Goal: Task Accomplishment & Management: Use online tool/utility

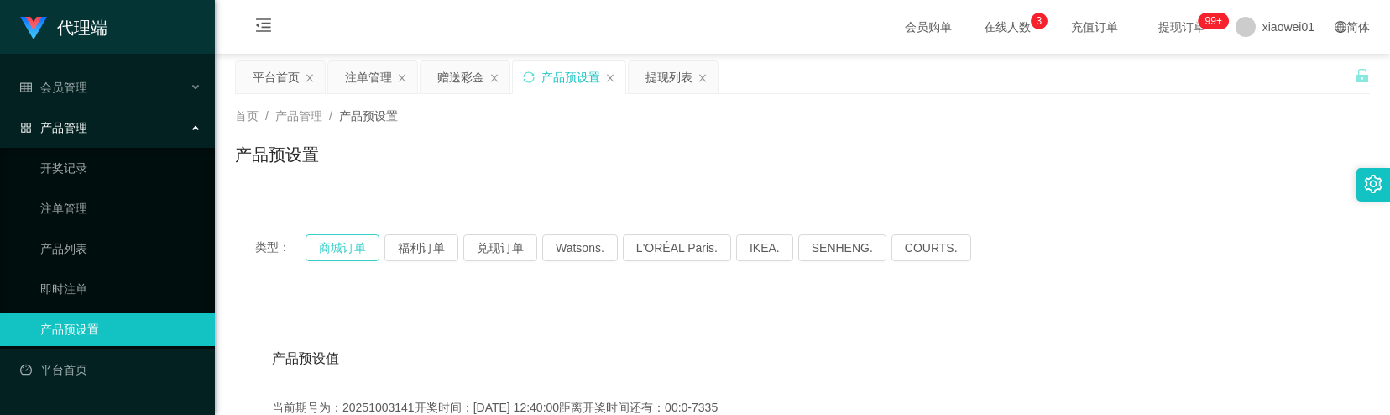
click at [358, 243] on button "商城订单" at bounding box center [343, 247] width 74 height 27
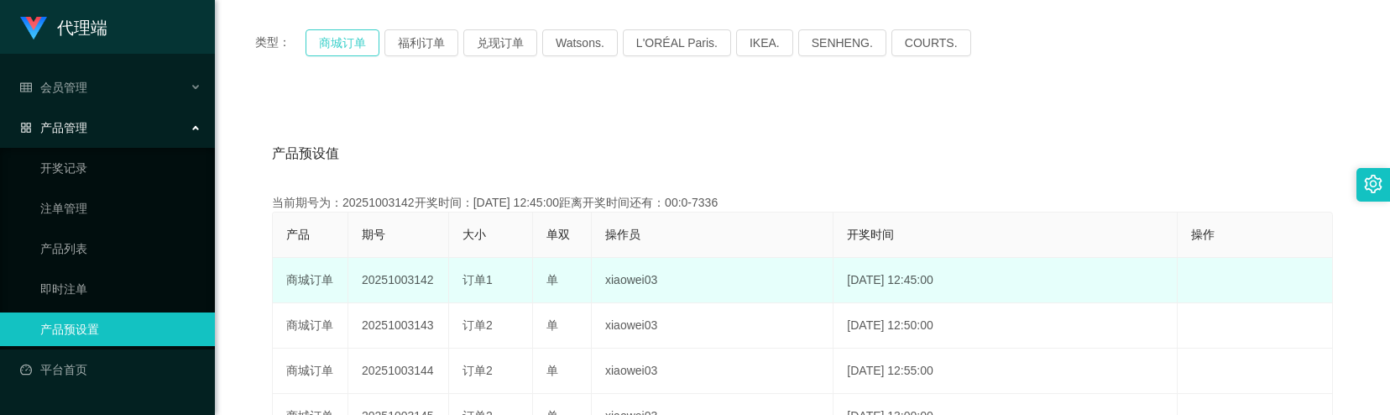
scroll to position [223, 0]
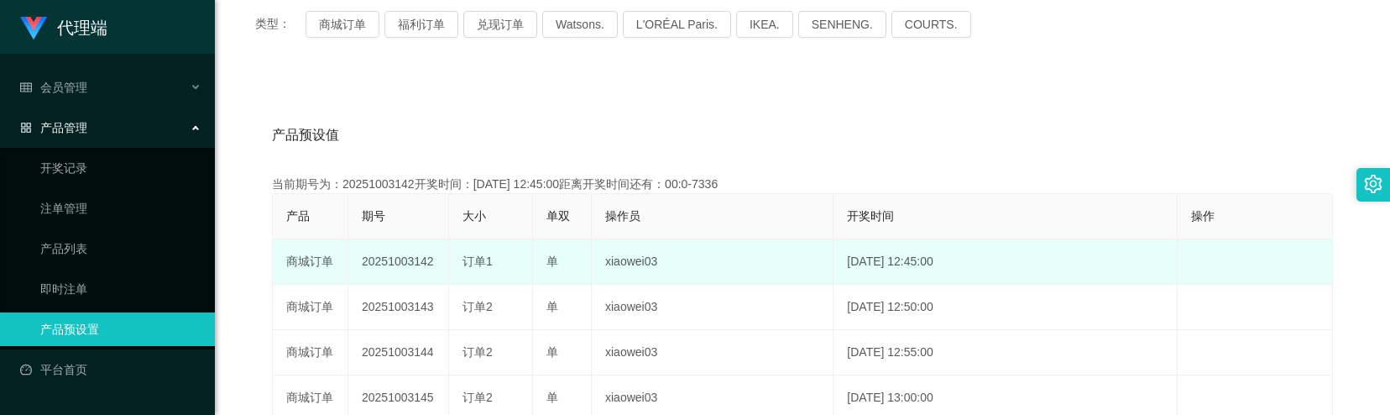
click at [413, 266] on td "20251003142" at bounding box center [398, 261] width 101 height 45
copy td "20251003142"
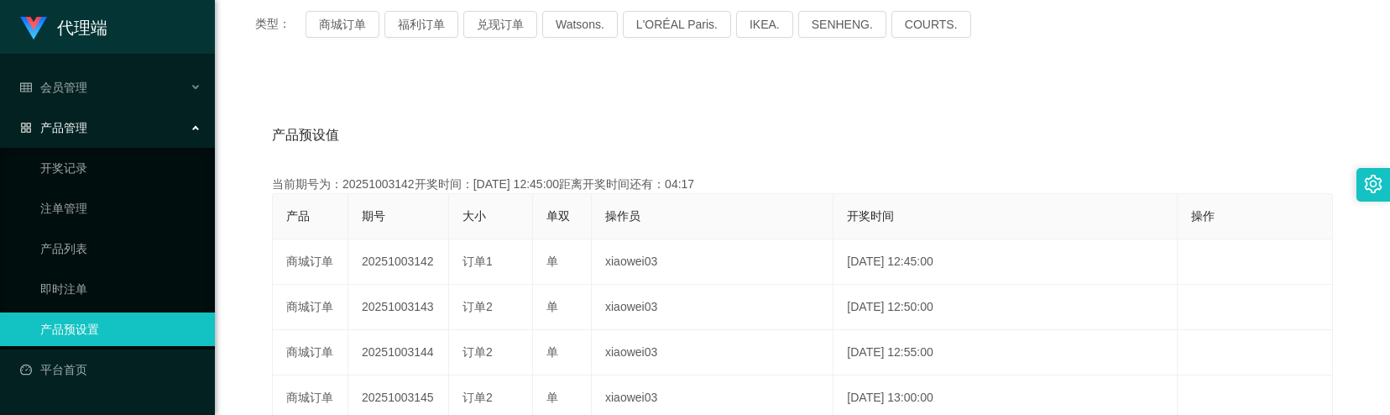
scroll to position [0, 0]
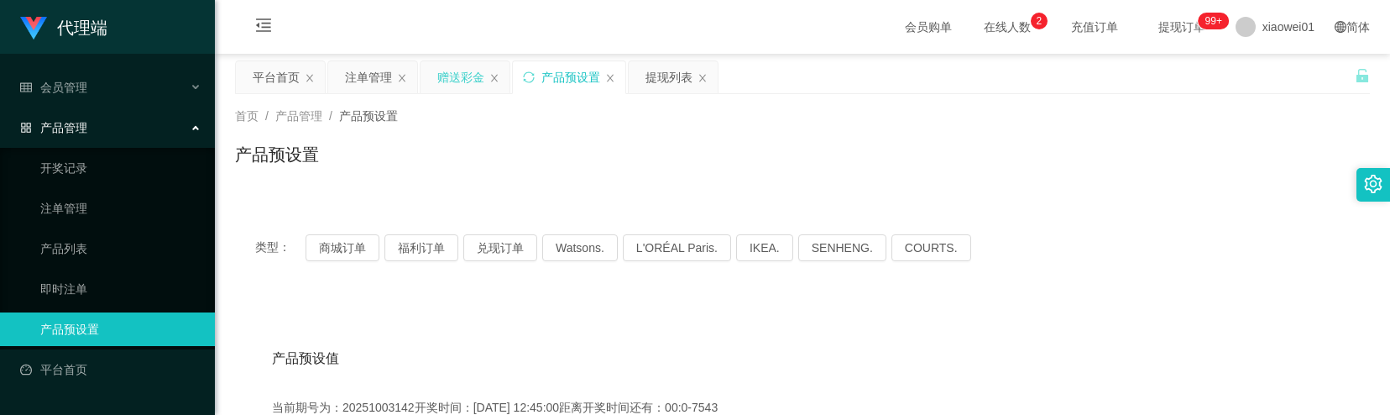
drag, startPoint x: 448, startPoint y: 78, endPoint x: 438, endPoint y: 89, distance: 14.9
click at [450, 78] on div "赠送彩金" at bounding box center [460, 77] width 47 height 32
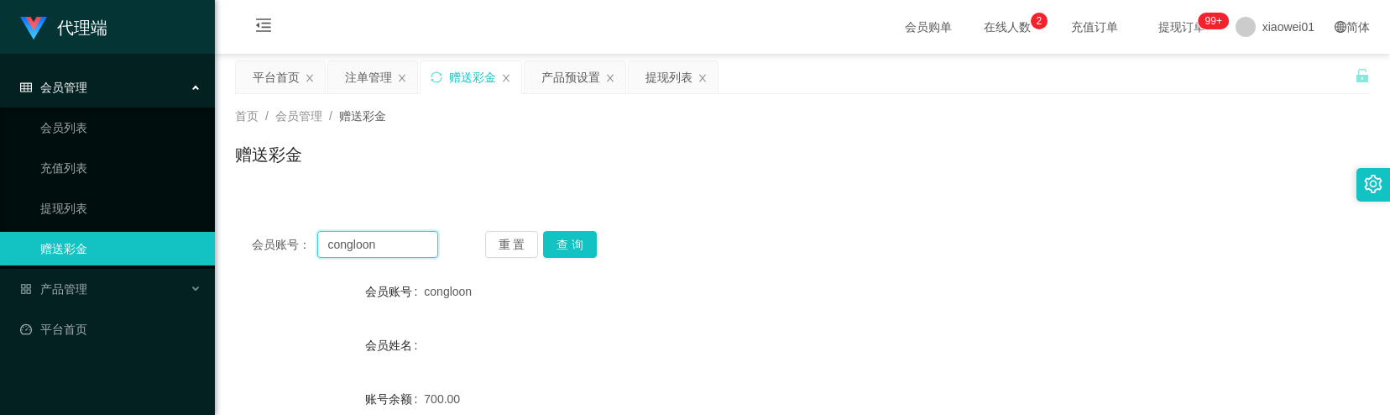
drag, startPoint x: 381, startPoint y: 254, endPoint x: 291, endPoint y: 247, distance: 90.9
click at [291, 247] on div "会员账号： congloon" at bounding box center [345, 244] width 186 height 27
paste input "sheassf"
type input "sheassf"
click at [584, 250] on button "查 询" at bounding box center [570, 244] width 54 height 27
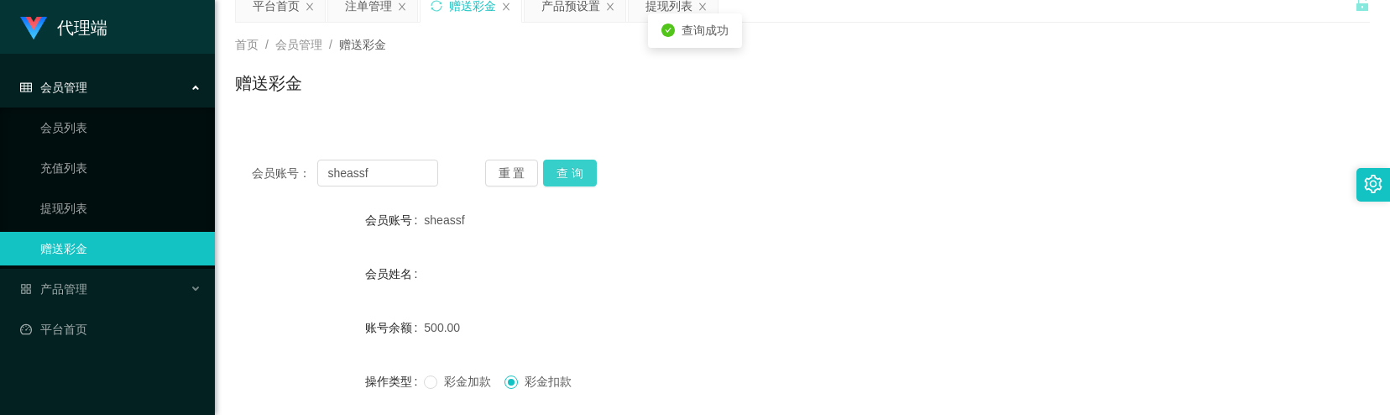
scroll to position [112, 0]
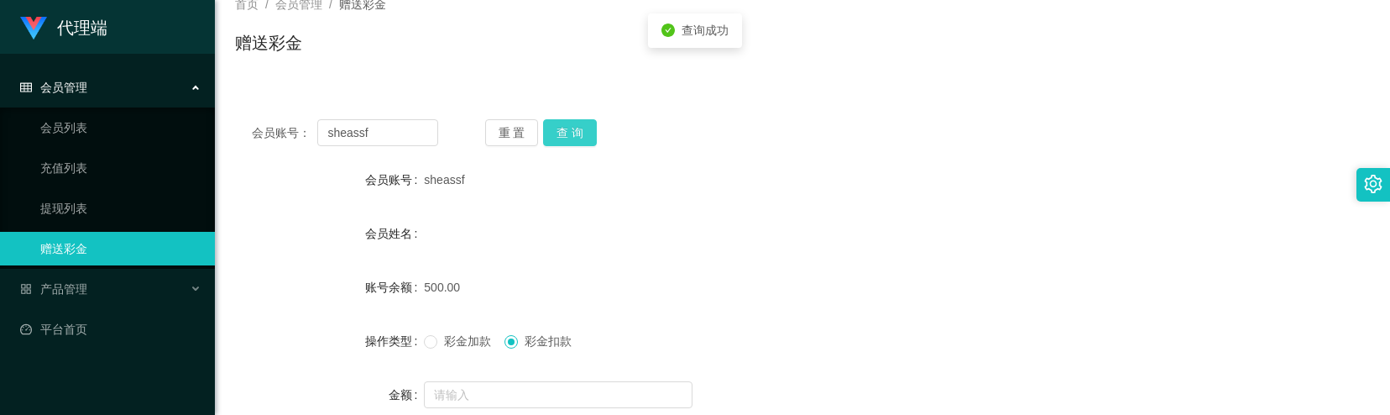
click at [557, 135] on button "查 询" at bounding box center [570, 132] width 54 height 27
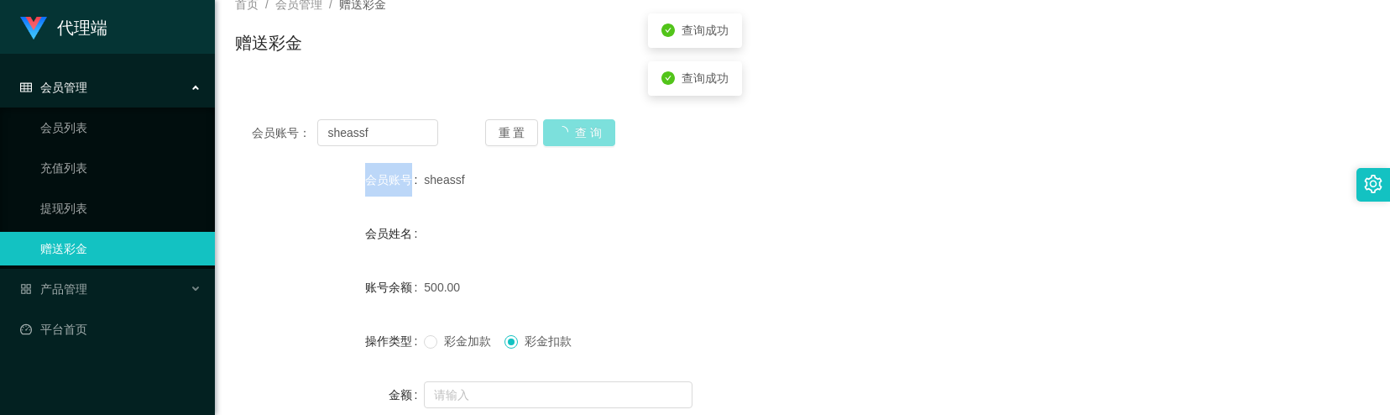
click at [557, 135] on div "重 置 查 询" at bounding box center [578, 132] width 186 height 27
click at [557, 135] on button "查 询" at bounding box center [570, 132] width 54 height 27
click at [557, 135] on div "重 置 查 询" at bounding box center [578, 132] width 186 height 27
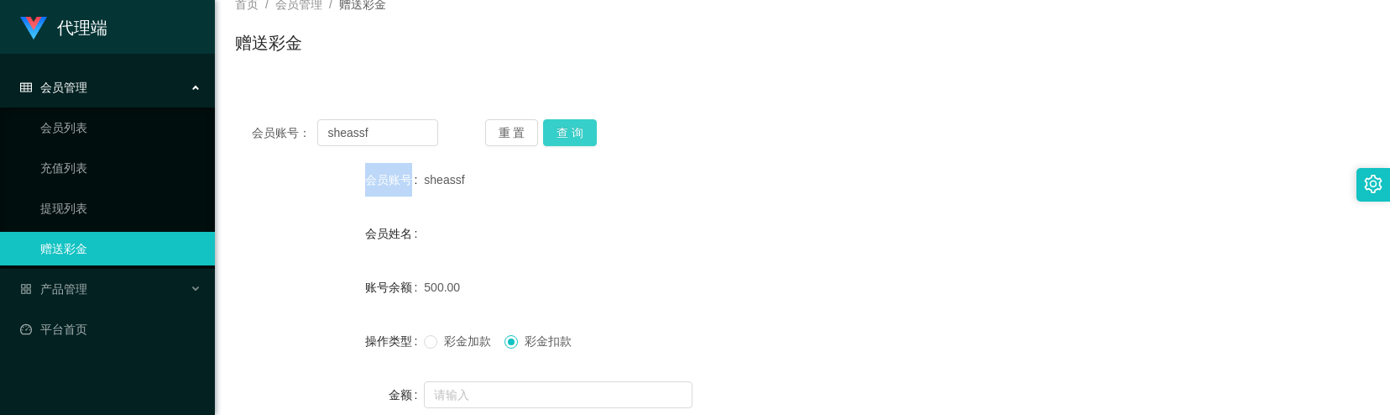
click at [581, 123] on button "查 询" at bounding box center [570, 132] width 54 height 27
click at [568, 139] on button "查 询" at bounding box center [570, 132] width 54 height 27
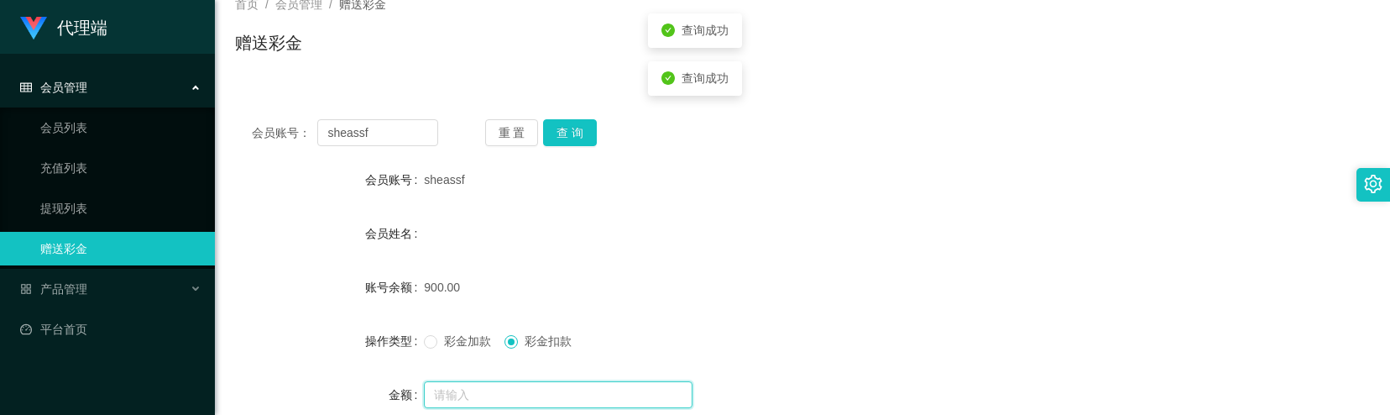
click at [468, 404] on input "text" at bounding box center [558, 394] width 269 height 27
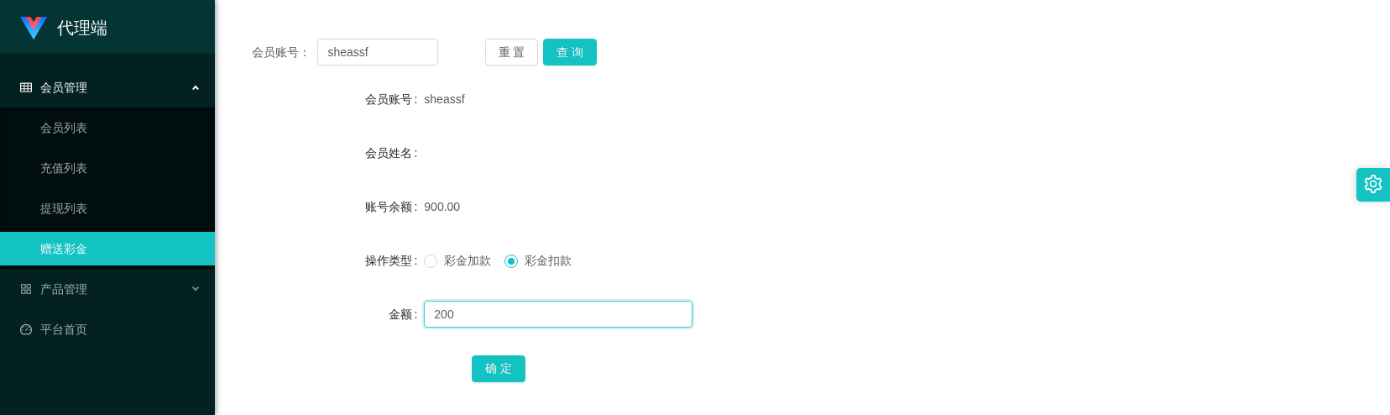
scroll to position [276, 0]
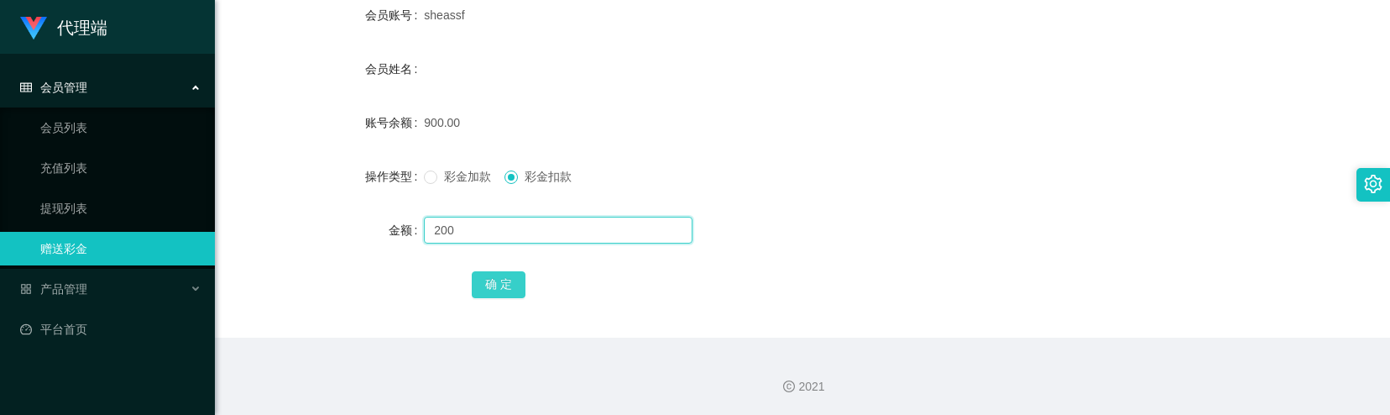
type input "200"
click at [510, 294] on button "确 定" at bounding box center [499, 284] width 54 height 27
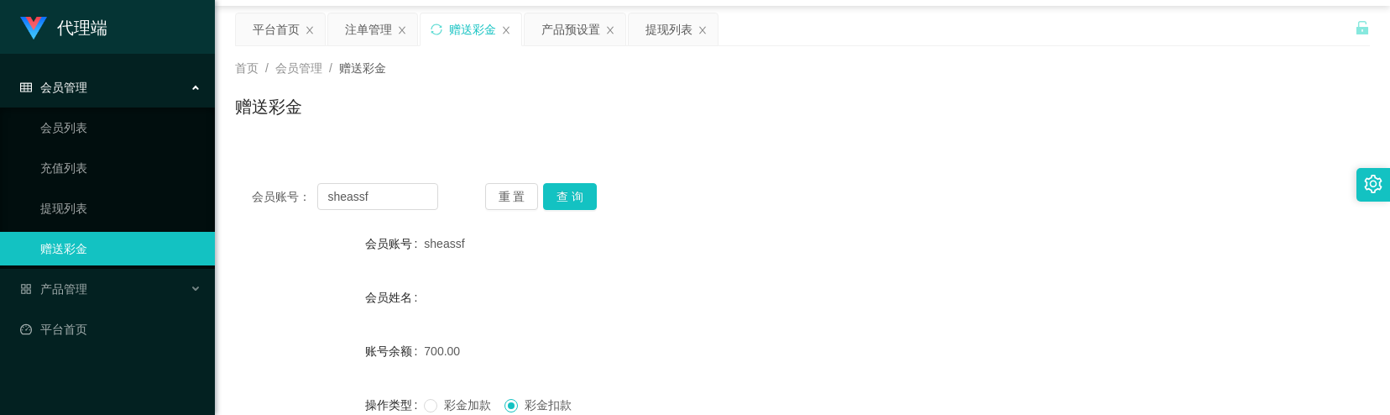
scroll to position [0, 0]
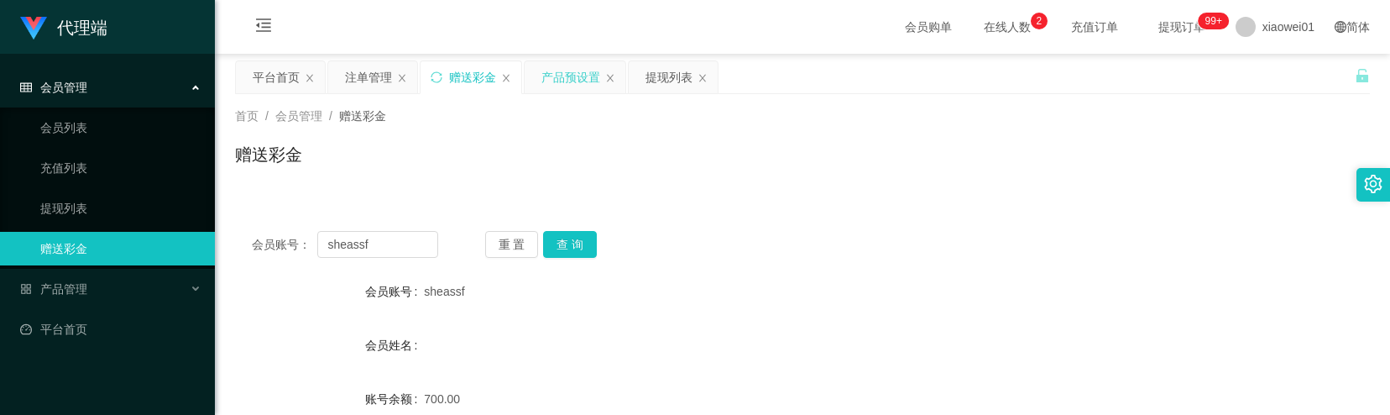
click at [573, 82] on div "产品预设置" at bounding box center [571, 77] width 59 height 32
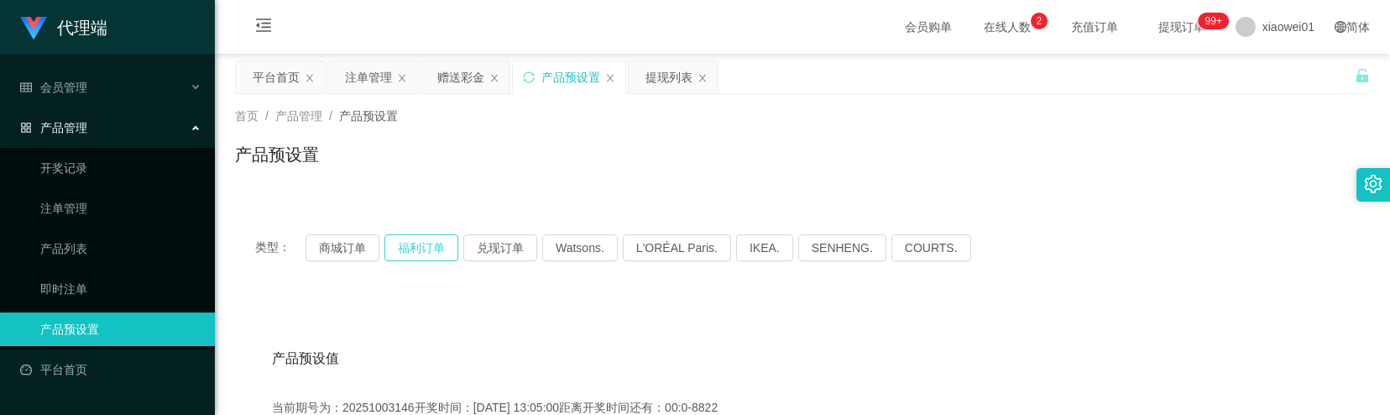
click at [403, 246] on button "福利订单" at bounding box center [422, 247] width 74 height 27
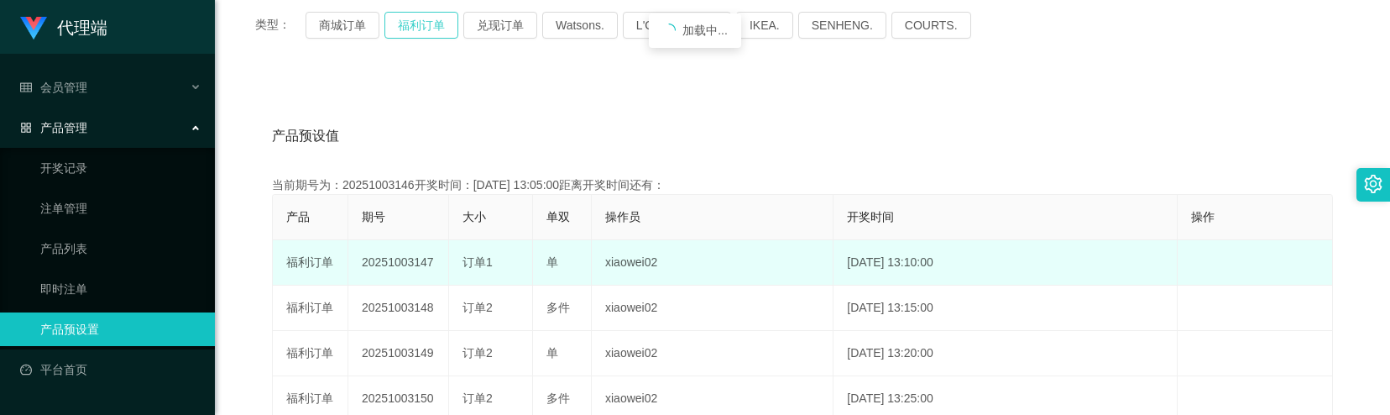
scroll to position [223, 0]
click at [390, 262] on td "20251003147" at bounding box center [398, 261] width 101 height 45
copy td "20251003147"
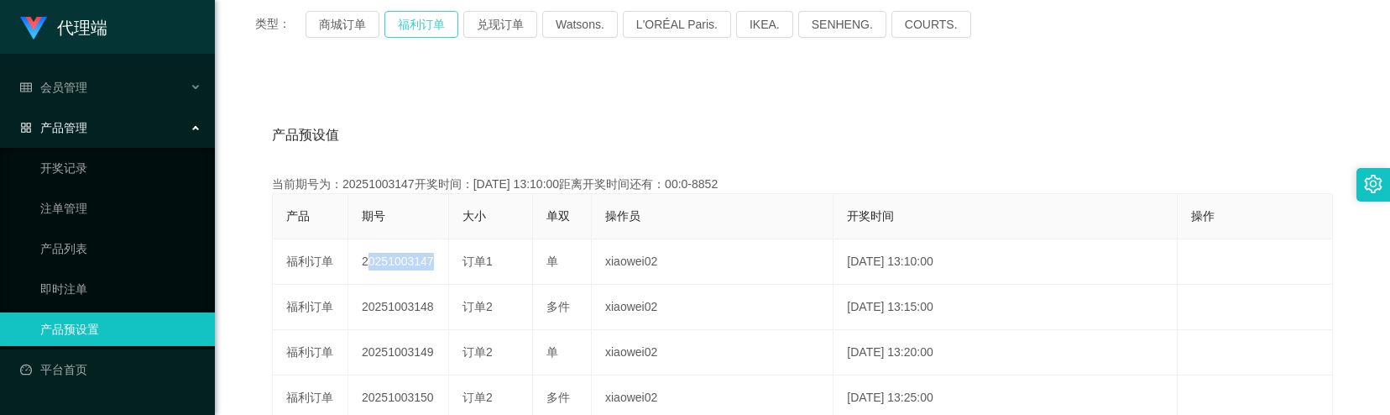
click at [435, 21] on button "福利订单" at bounding box center [422, 24] width 74 height 27
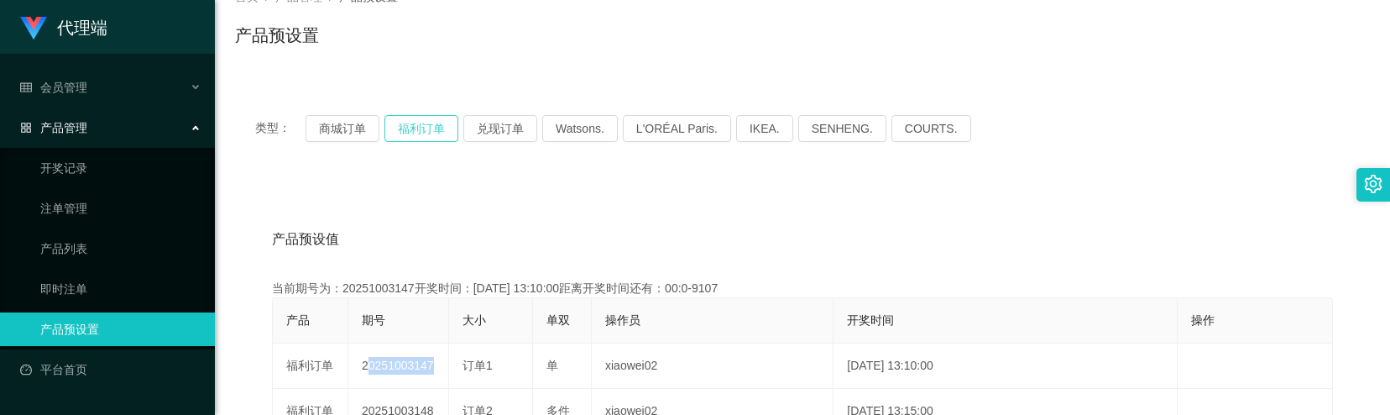
scroll to position [0, 0]
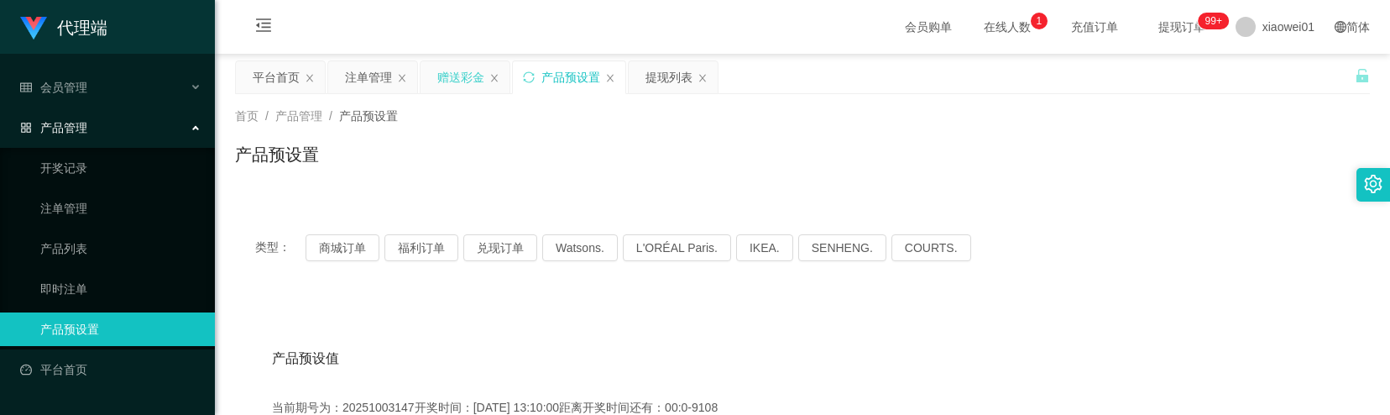
click at [452, 79] on div "赠送彩金" at bounding box center [460, 77] width 47 height 32
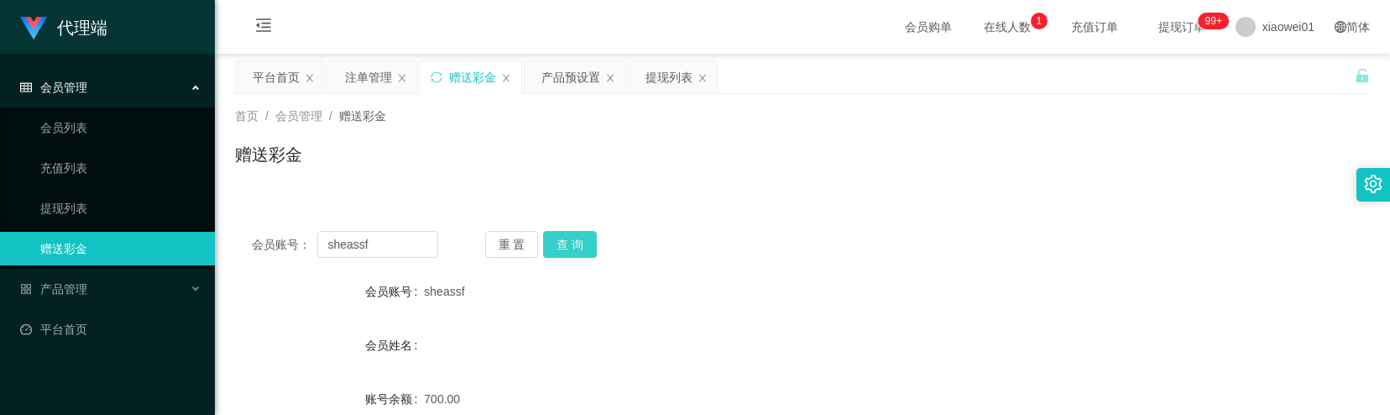
click at [555, 243] on button "查 询" at bounding box center [570, 244] width 54 height 27
click at [563, 85] on div "产品预设置" at bounding box center [571, 77] width 59 height 32
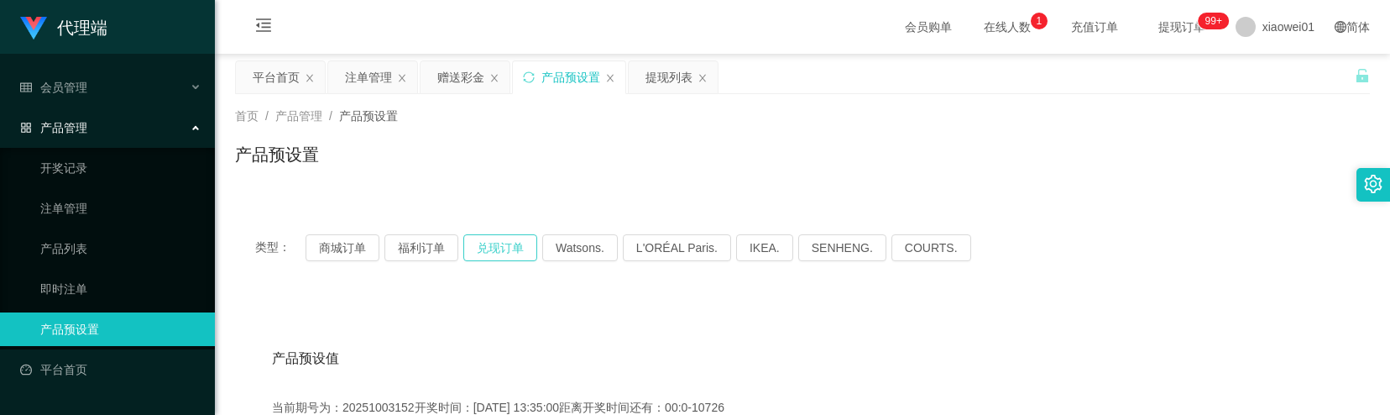
click at [505, 249] on button "兑现订单" at bounding box center [500, 247] width 74 height 27
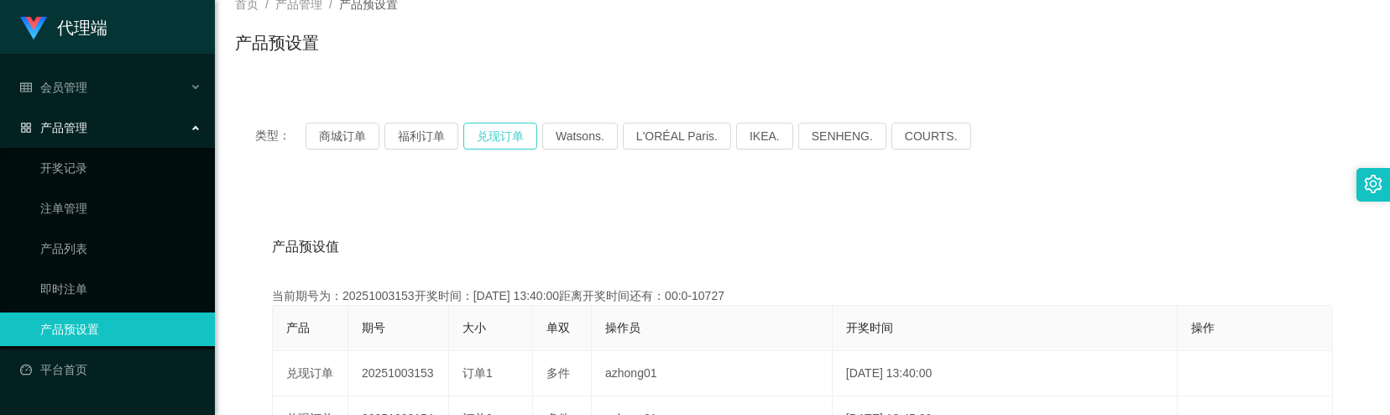
scroll to position [223, 0]
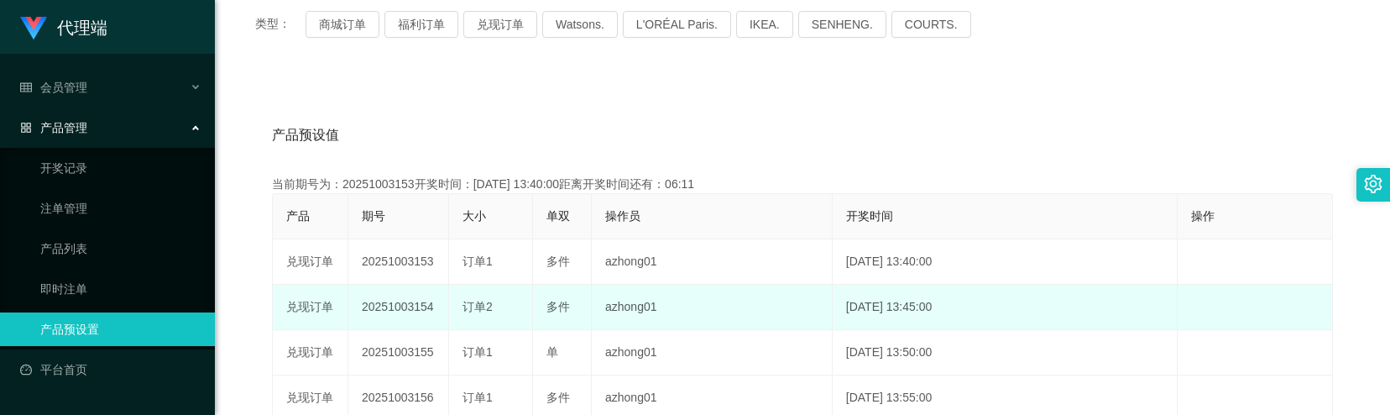
click at [390, 304] on td "20251003154" at bounding box center [398, 307] width 101 height 45
copy td "20251003154"
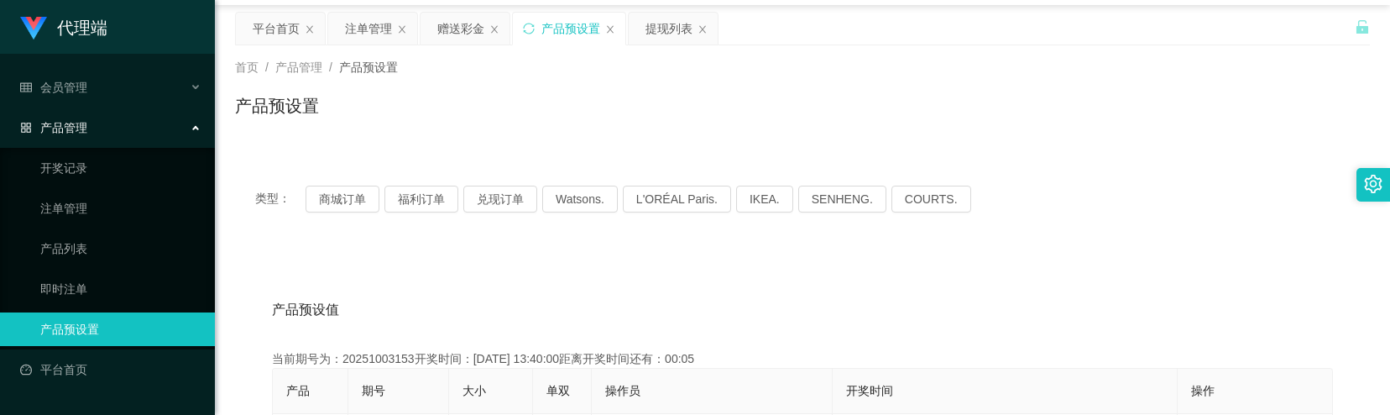
scroll to position [0, 0]
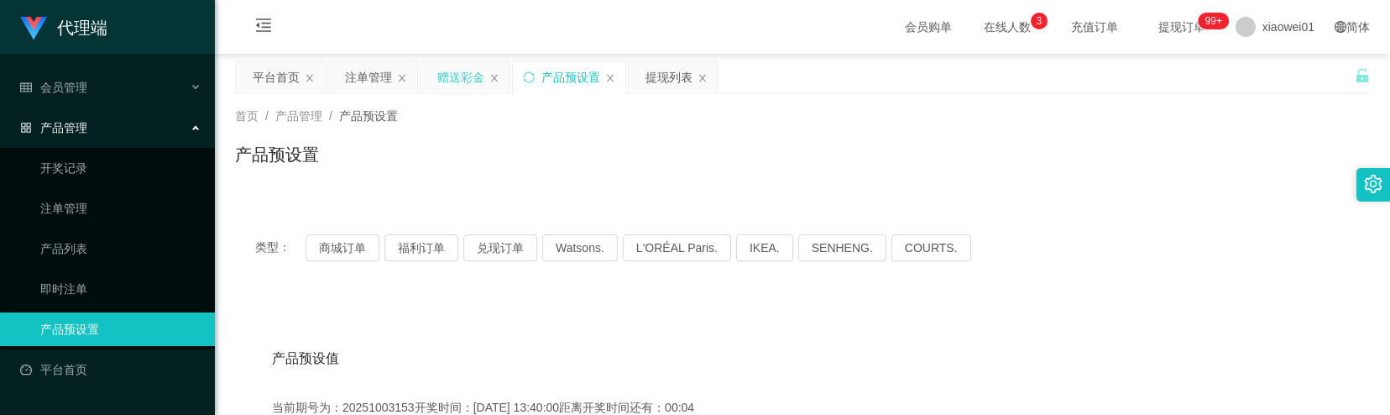
click at [448, 82] on div "赠送彩金" at bounding box center [460, 77] width 47 height 32
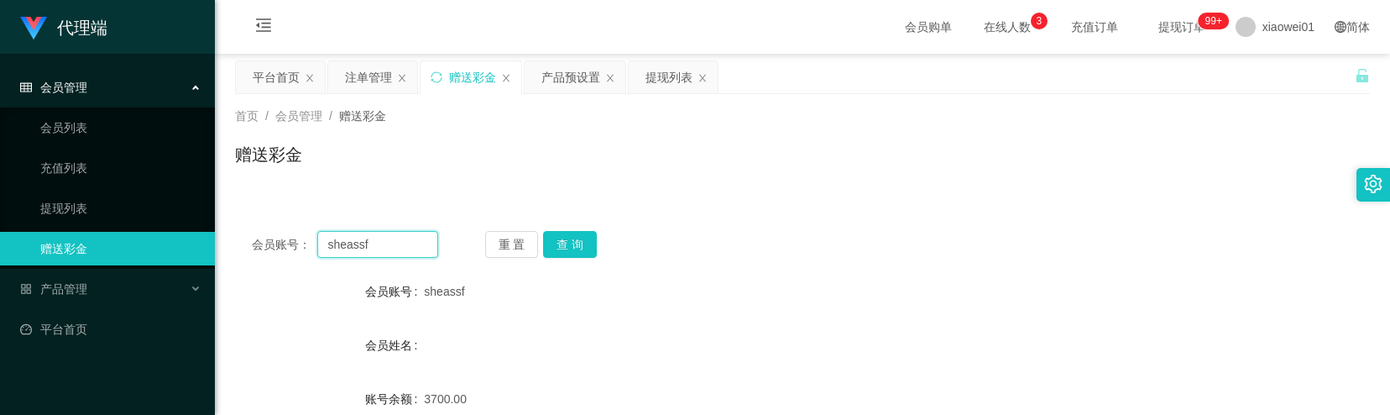
drag, startPoint x: 368, startPoint y: 243, endPoint x: 322, endPoint y: 245, distance: 45.4
click at [322, 245] on input "sheassf" at bounding box center [377, 244] width 121 height 27
click at [359, 79] on div "注单管理" at bounding box center [368, 77] width 47 height 32
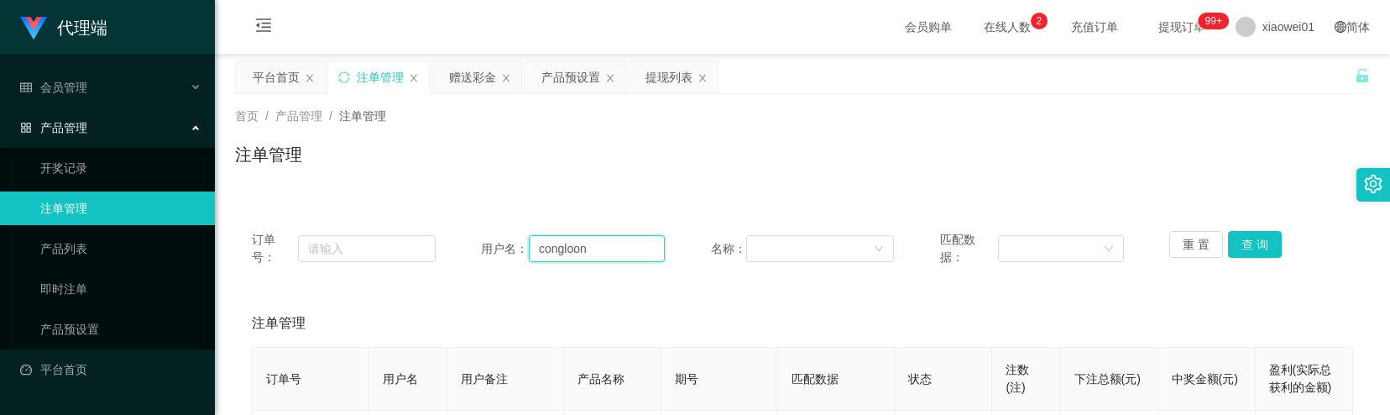
drag, startPoint x: 585, startPoint y: 252, endPoint x: 492, endPoint y: 247, distance: 93.3
click at [492, 247] on div "用户名： congloon" at bounding box center [573, 248] width 184 height 35
paste input "sheassf"
type input "sheassf"
click at [1257, 235] on button "查 询" at bounding box center [1255, 244] width 54 height 27
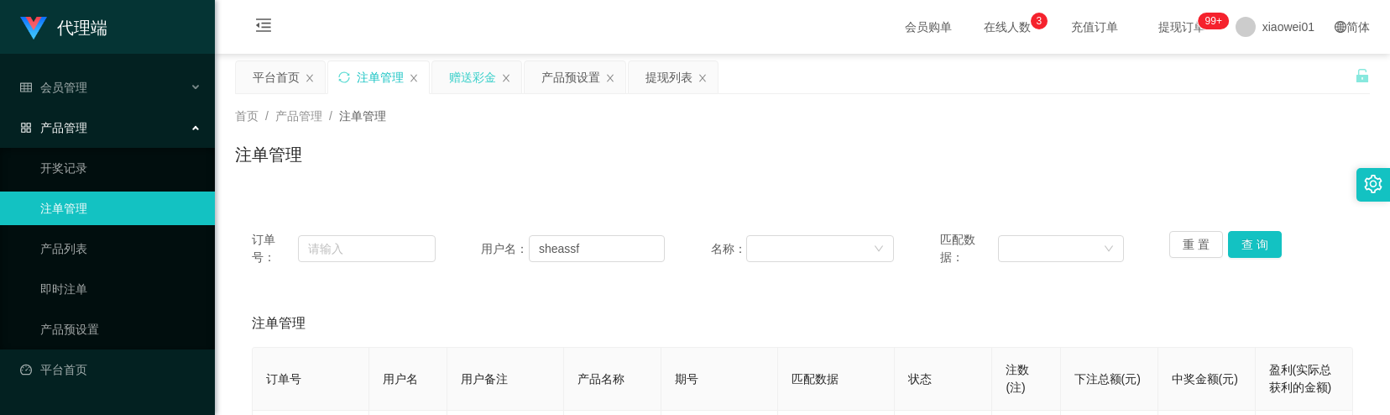
click at [462, 81] on div "赠送彩金" at bounding box center [472, 77] width 47 height 32
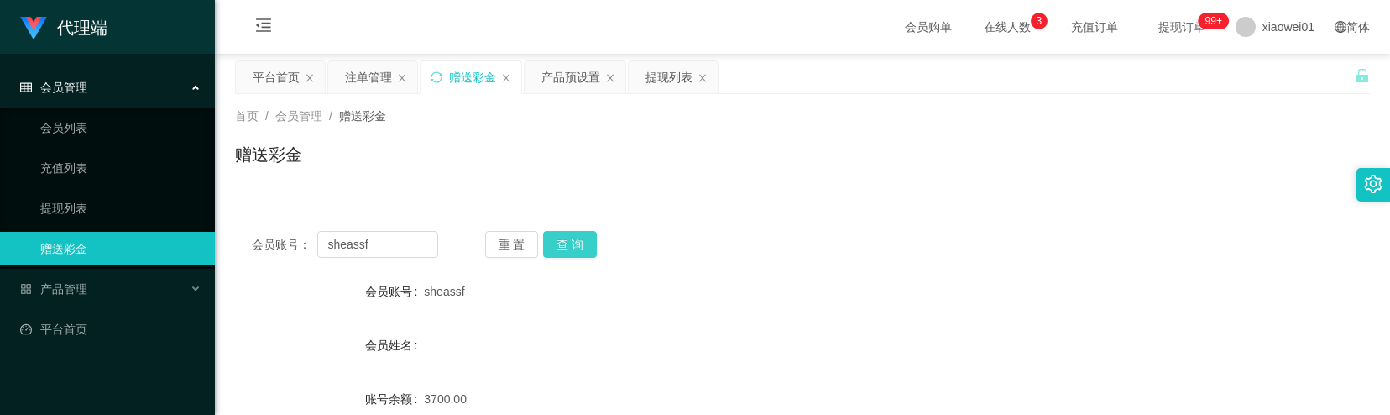
click at [566, 239] on button "查 询" at bounding box center [570, 244] width 54 height 27
click at [368, 85] on div "注单管理" at bounding box center [368, 77] width 47 height 32
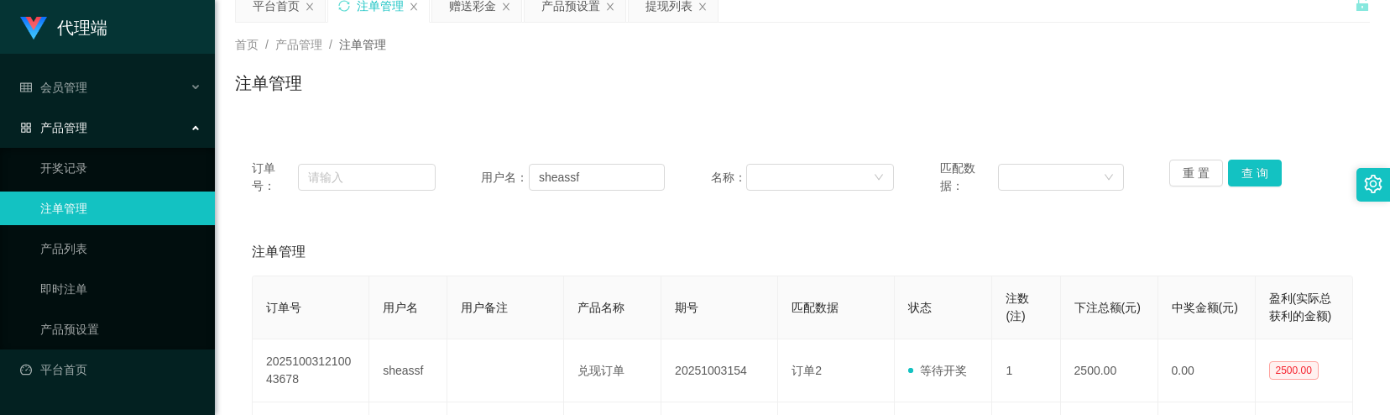
scroll to position [112, 0]
